Goal: Navigation & Orientation: Find specific page/section

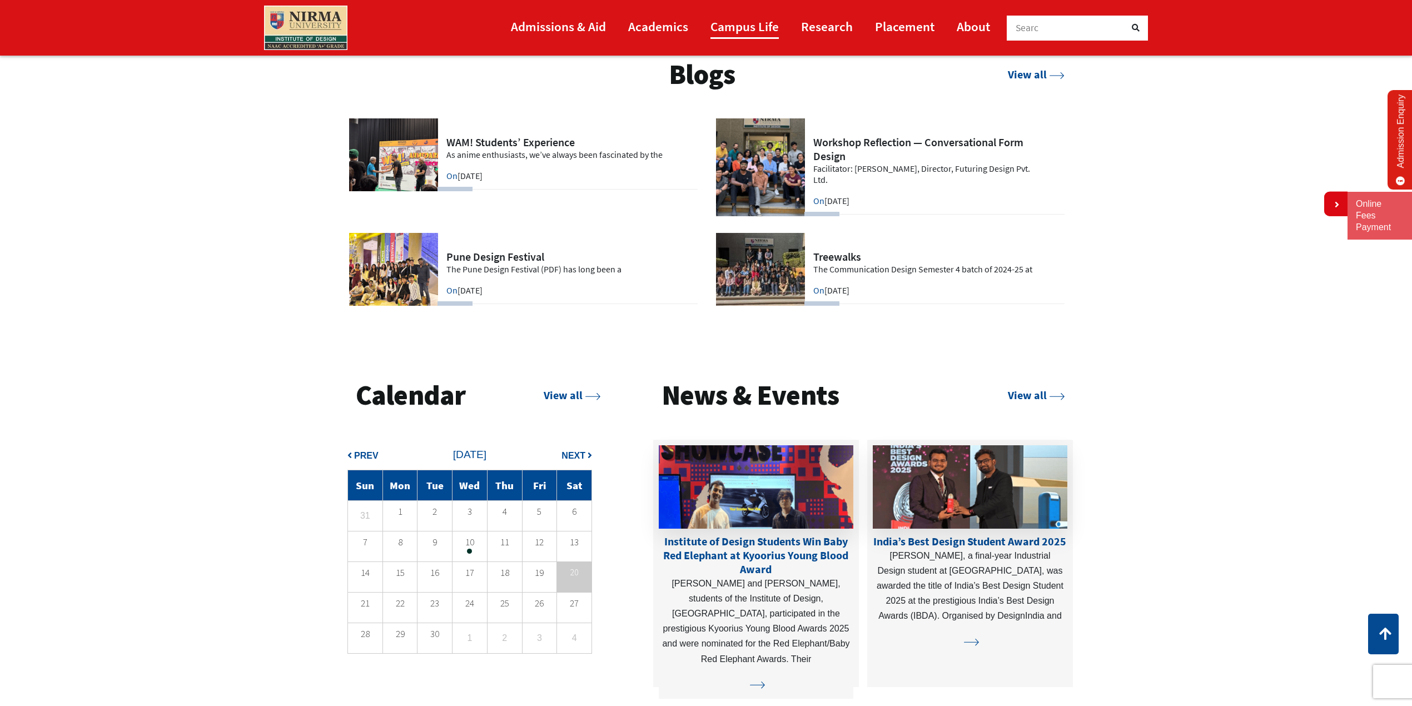
click at [748, 29] on link "Campus Life" at bounding box center [744, 26] width 68 height 25
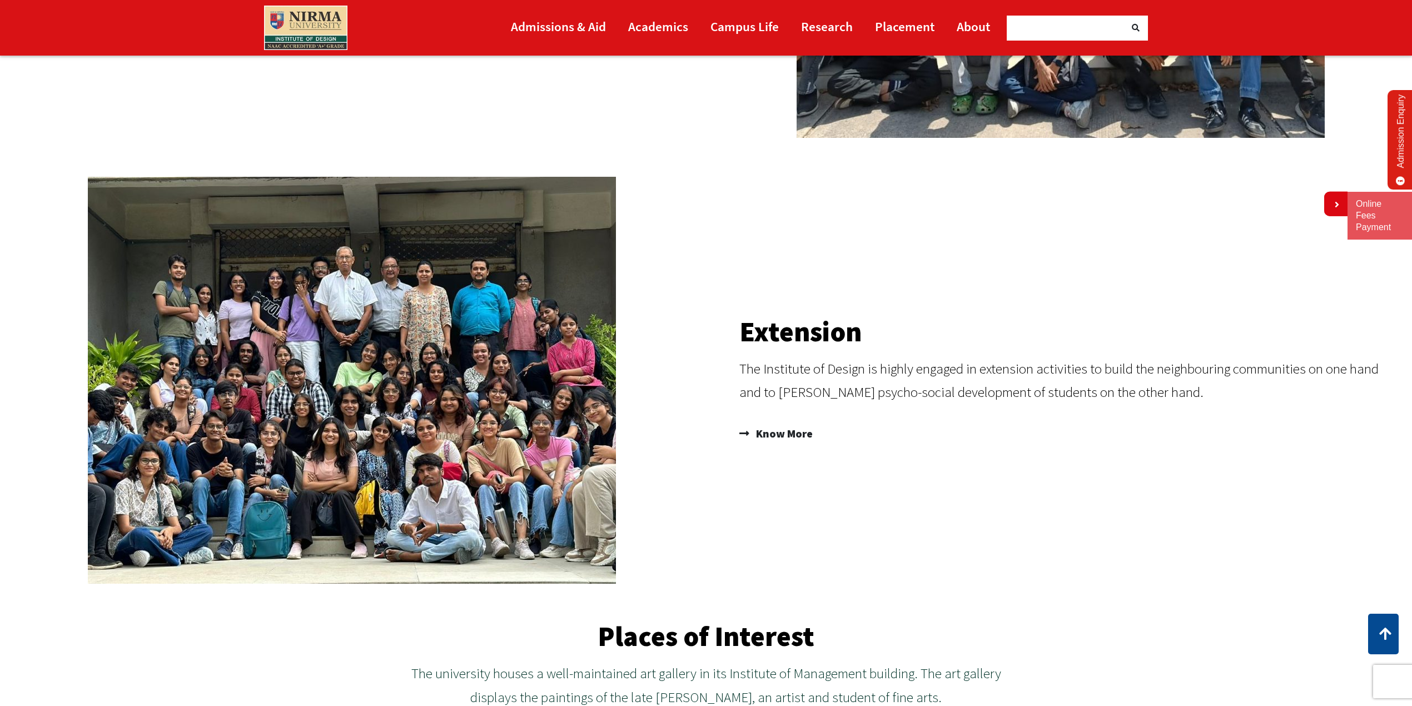
scroll to position [723, 0]
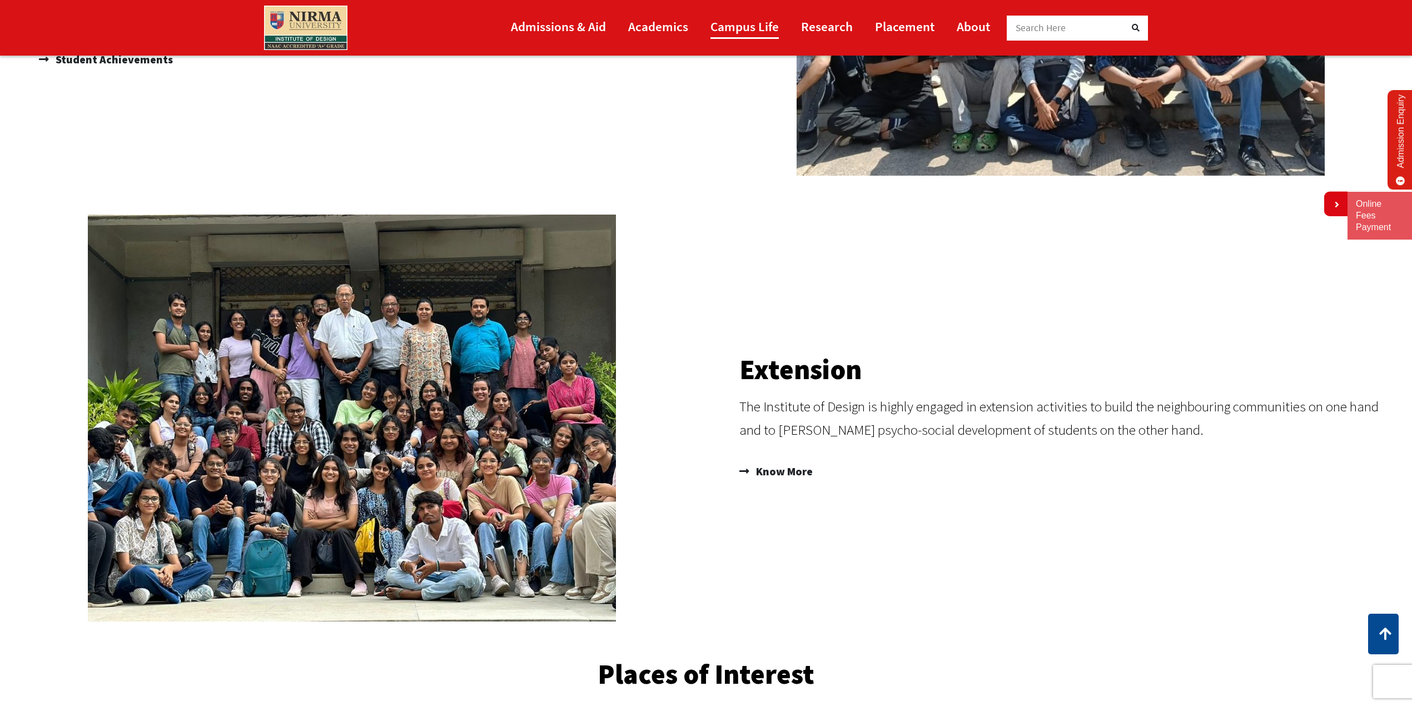
click at [730, 28] on link "Campus Life" at bounding box center [744, 26] width 68 height 25
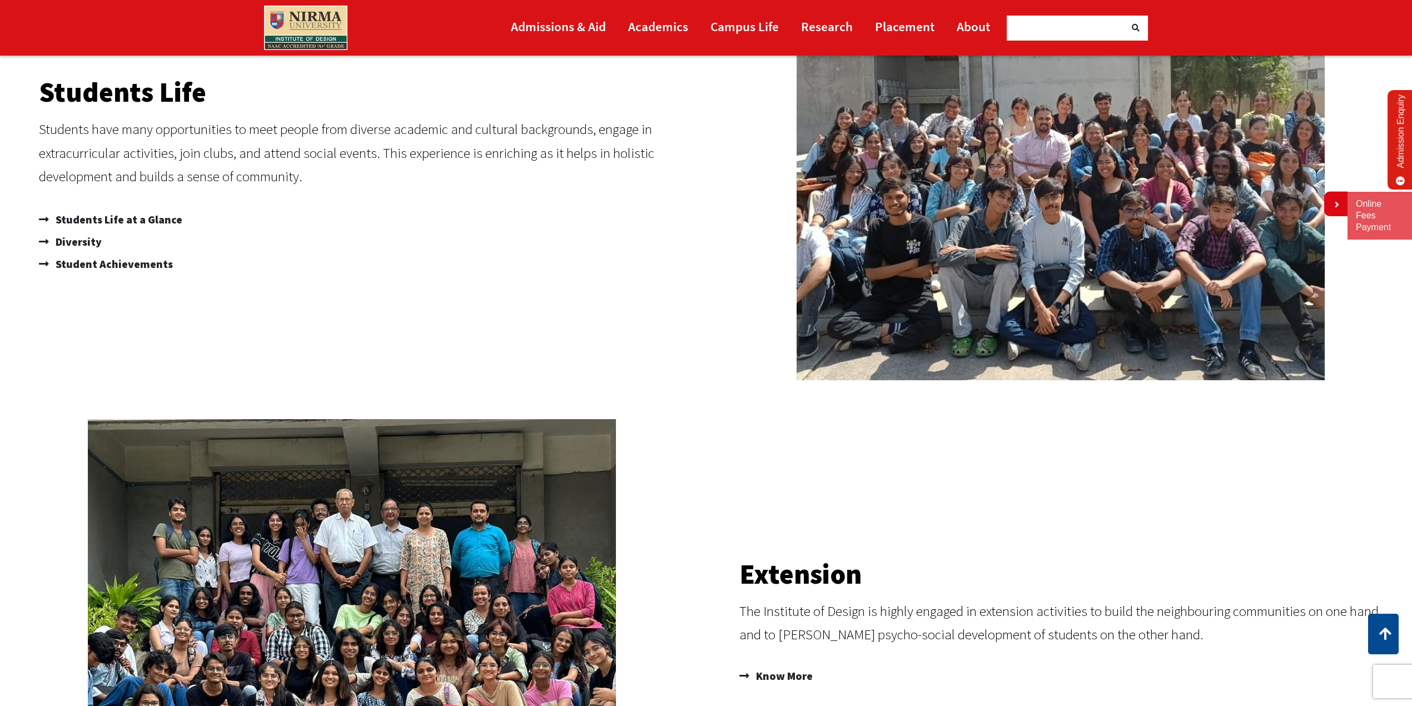
scroll to position [543, 0]
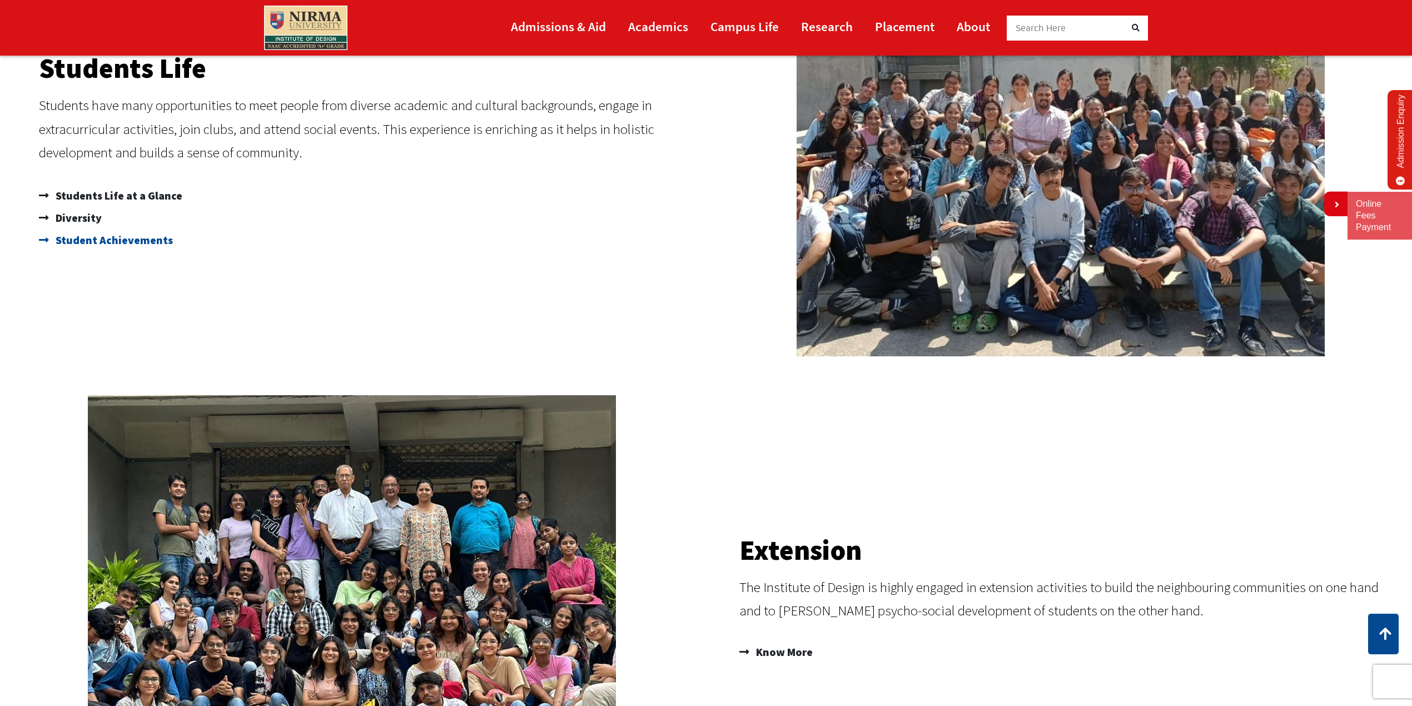
click at [107, 239] on span "Student Achievements" at bounding box center [113, 240] width 120 height 22
